Goal: Information Seeking & Learning: Learn about a topic

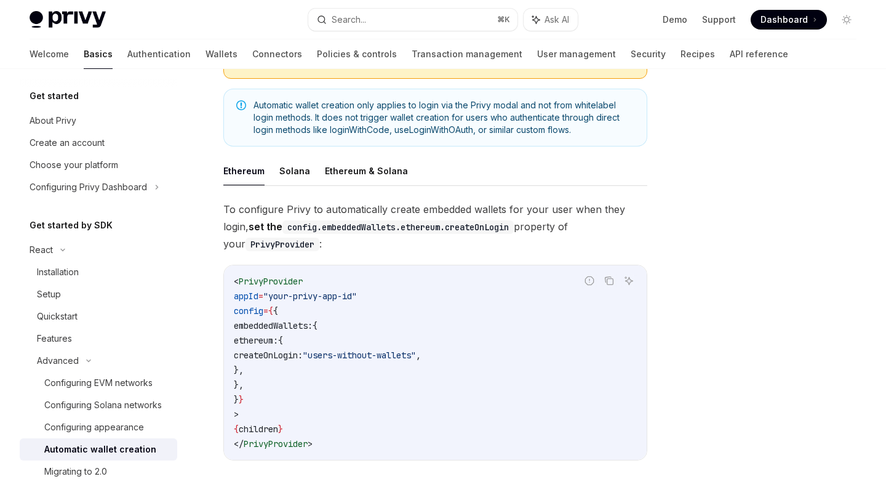
scroll to position [194, 0]
click at [297, 158] on button "Solana" at bounding box center [294, 170] width 31 height 29
click at [343, 158] on button "Ethereum & Solana" at bounding box center [366, 170] width 83 height 29
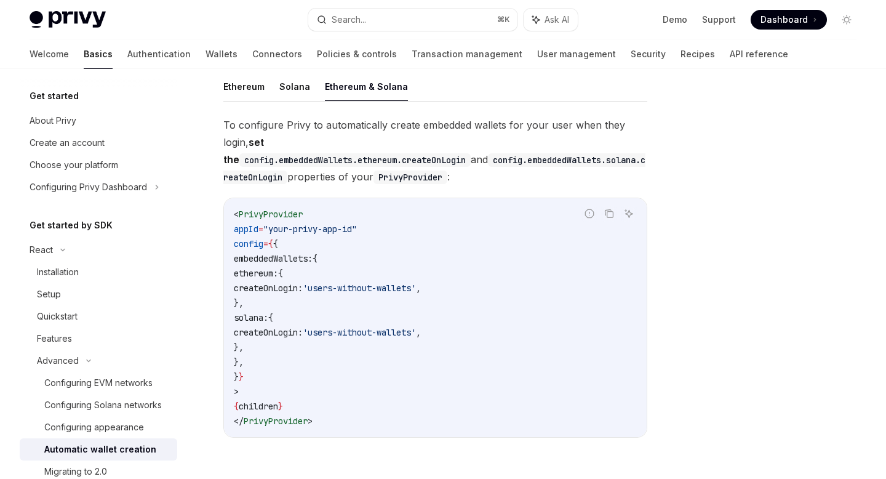
scroll to position [242, 0]
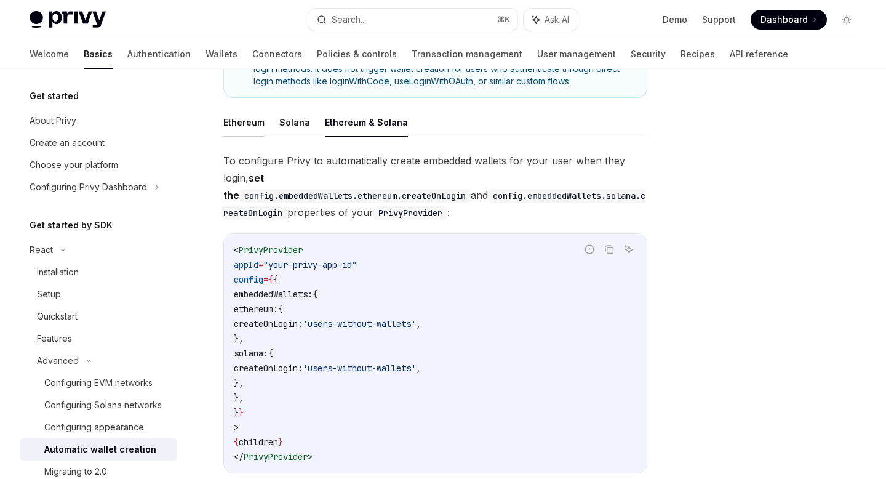
click at [243, 112] on button "Ethereum" at bounding box center [243, 122] width 41 height 29
type textarea "*"
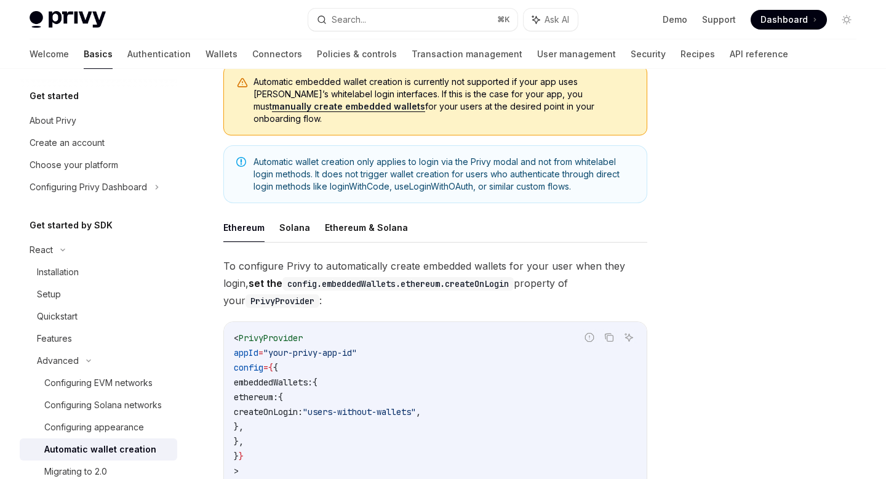
scroll to position [132, 0]
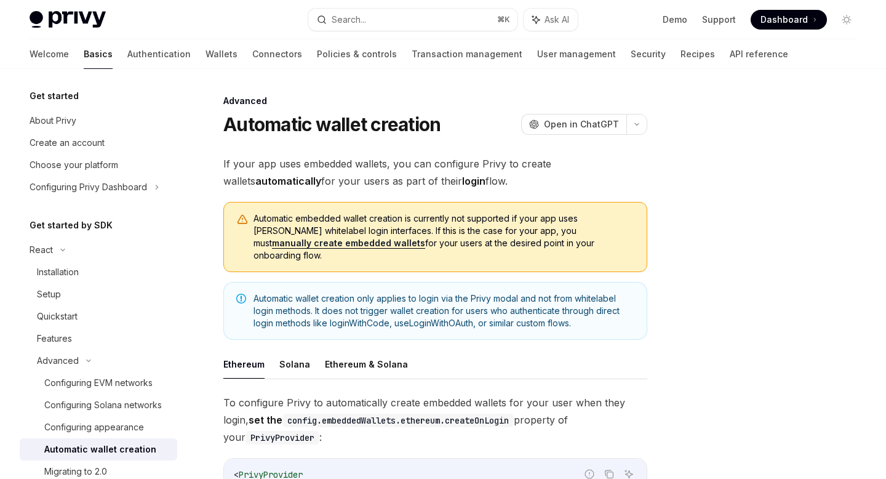
click at [727, 181] on div at bounding box center [772, 286] width 187 height 385
type textarea "*"
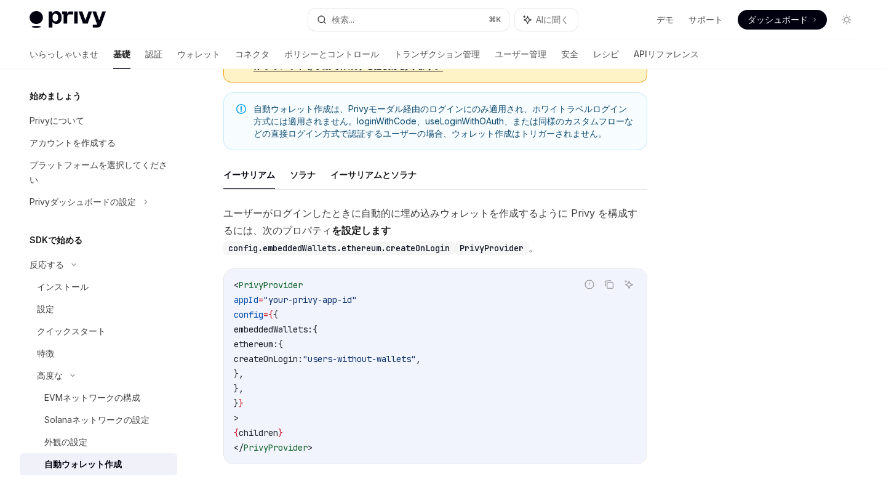
scroll to position [16, 0]
